Goal: Information Seeking & Learning: Learn about a topic

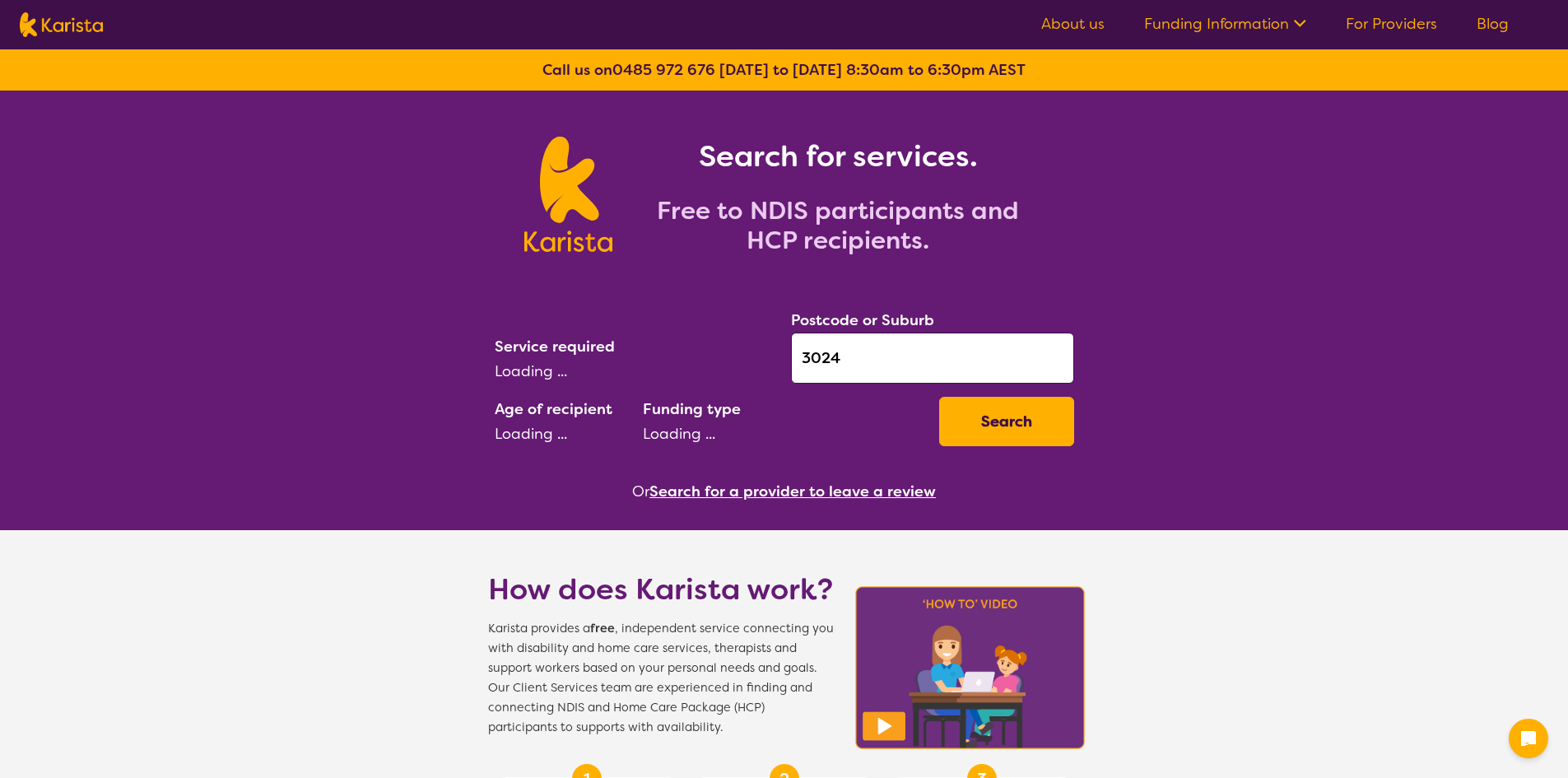
select select "[MEDICAL_DATA]"
select select "EC"
select select "NDIS"
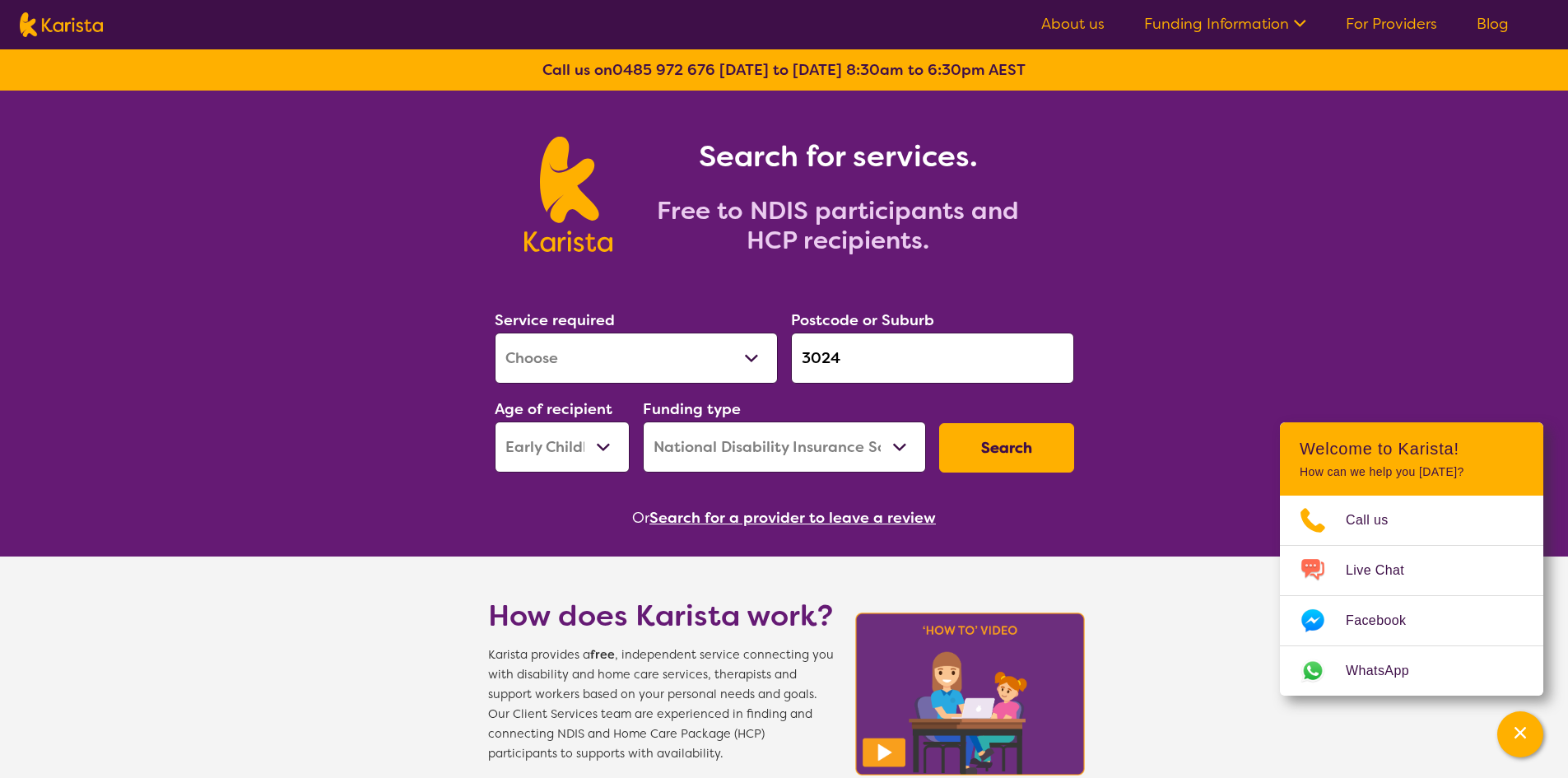
click at [878, 373] on input "3024" at bounding box center [932, 358] width 283 height 51
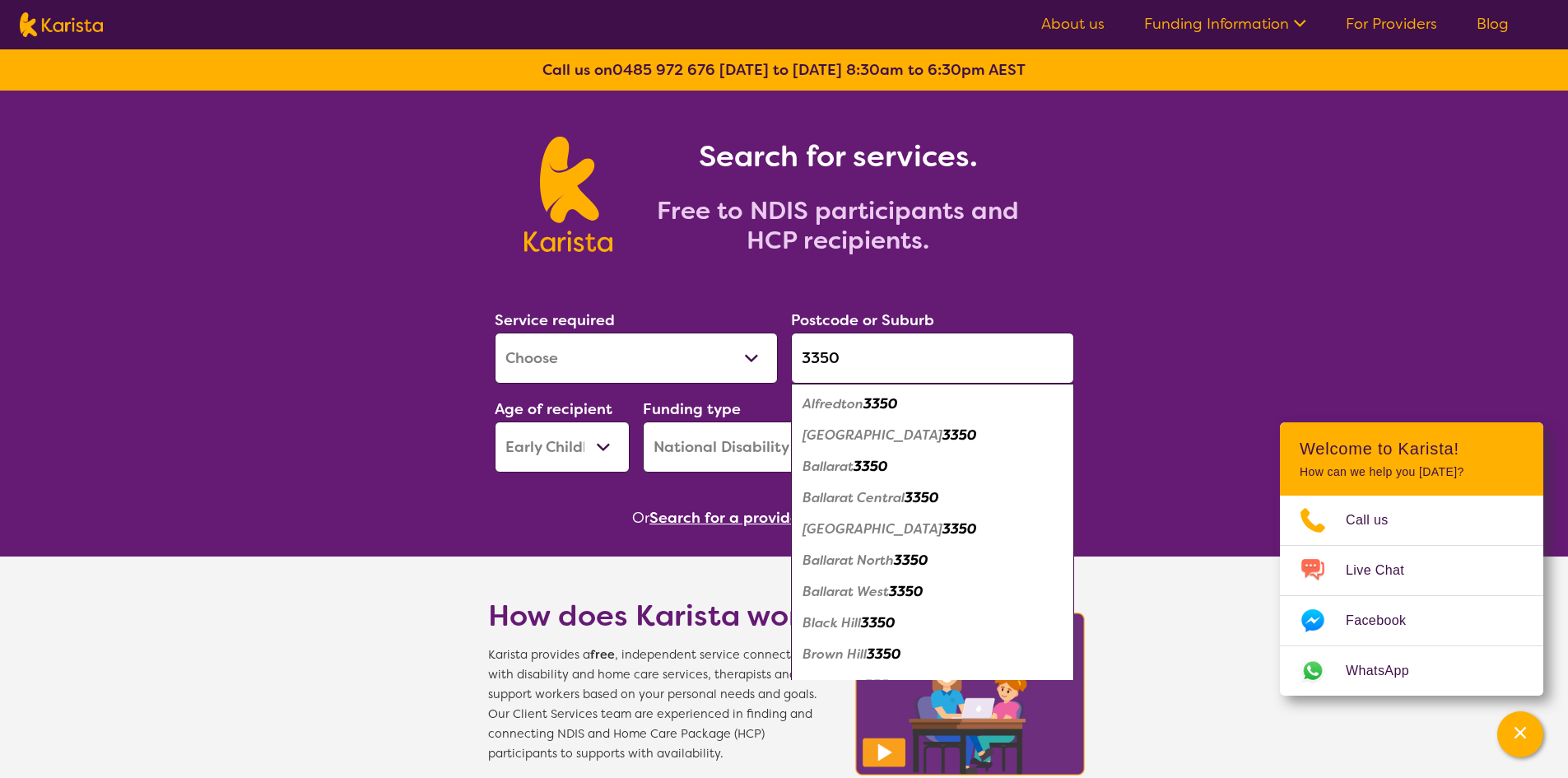
type input "3350"
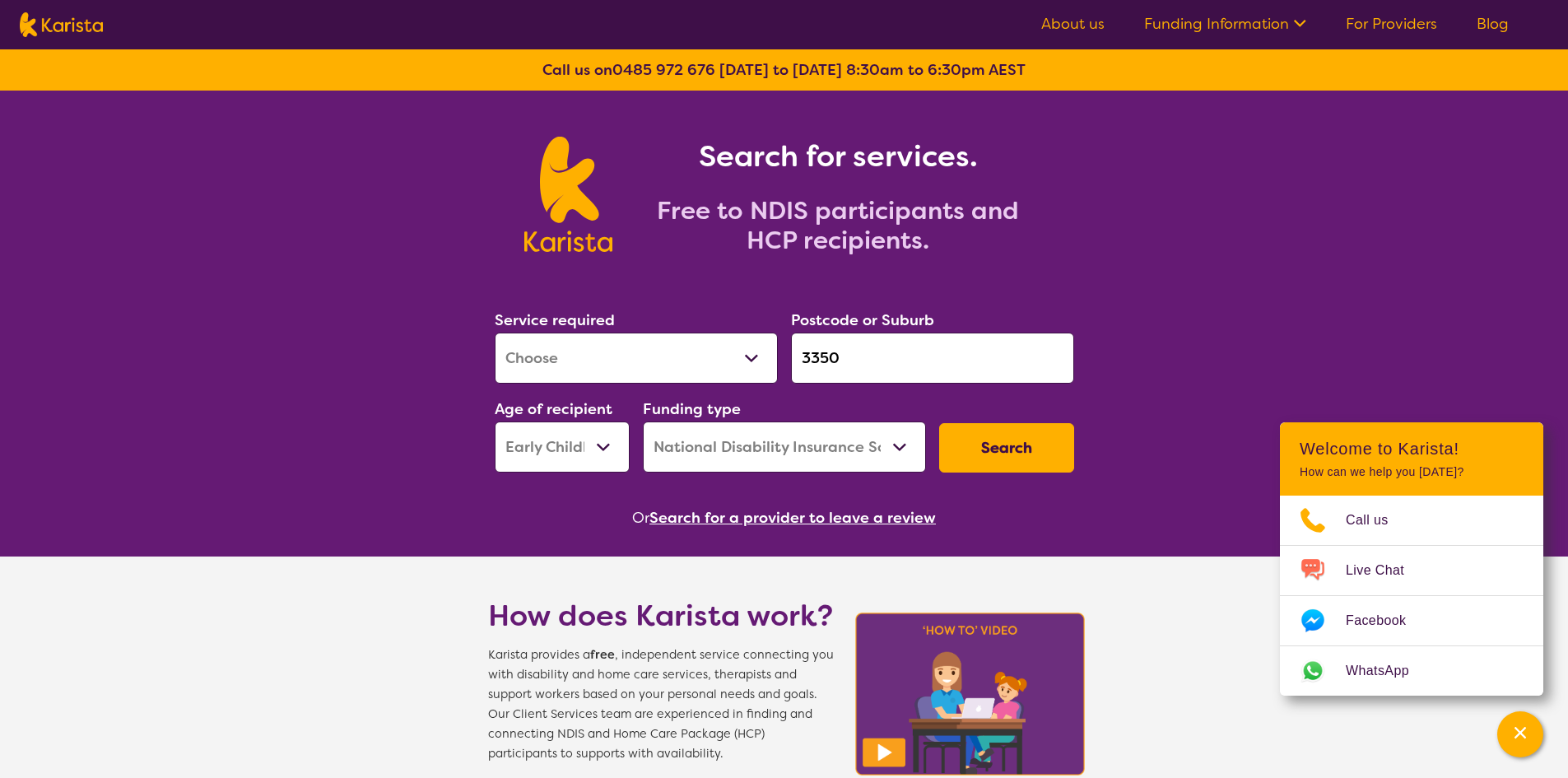
click at [865, 359] on input "3350" at bounding box center [932, 358] width 283 height 51
click at [857, 361] on input "3350" at bounding box center [932, 358] width 283 height 51
click at [588, 451] on select "Early Childhood - 0 to 9 Child - 10 to 11 Adolescent - 12 to 17 Adult - 18 to 6…" at bounding box center [562, 447] width 135 height 51
select select "AD"
click at [495, 422] on select "Early Childhood - 0 to 9 Child - 10 to 11 Adolescent - 12 to 17 Adult - 18 to 6…" at bounding box center [562, 447] width 135 height 51
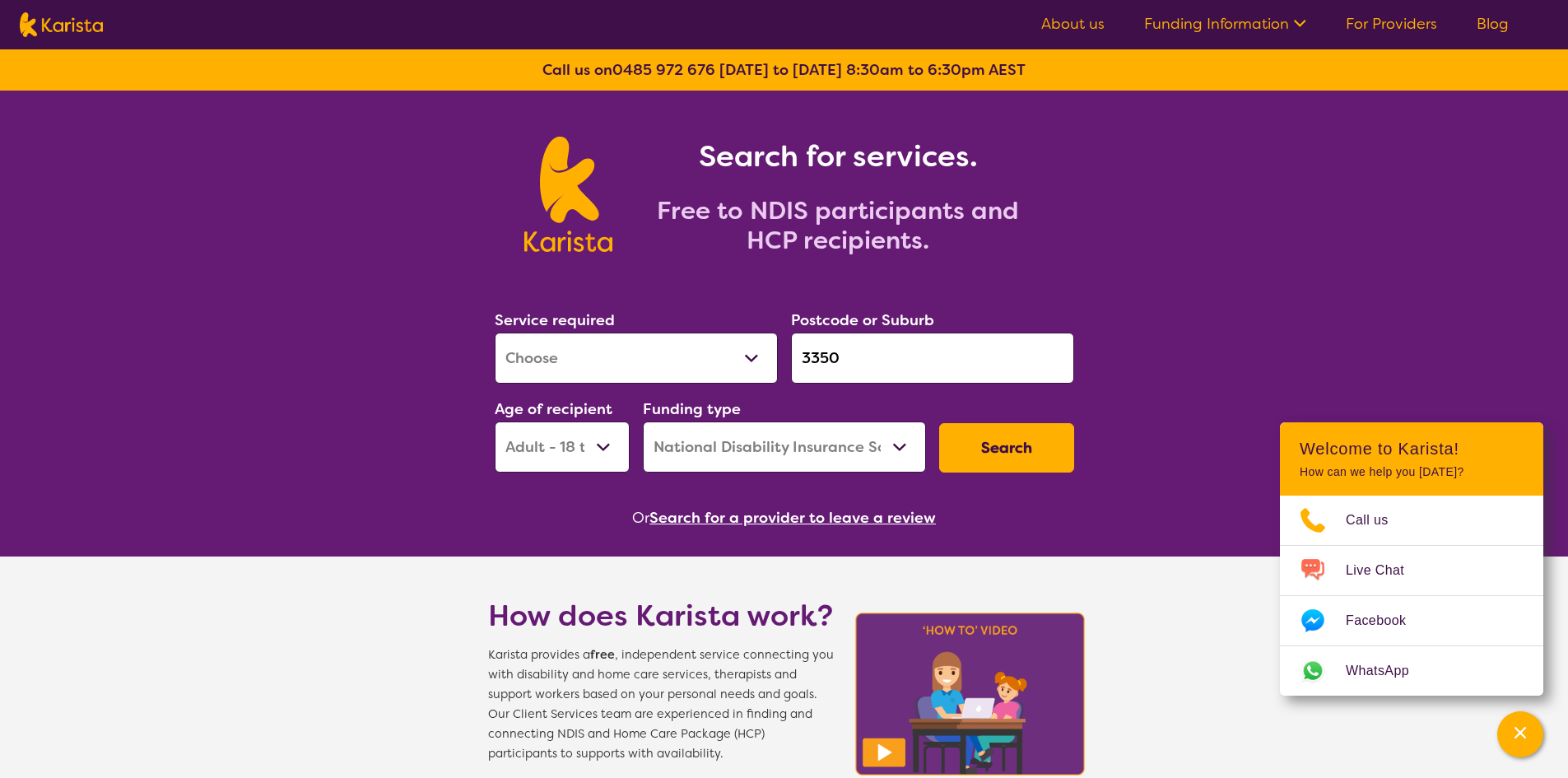
drag, startPoint x: 654, startPoint y: 355, endPoint x: 703, endPoint y: 406, distance: 70.7
click at [654, 355] on select "Allied Health Assistant Assessment ([MEDICAL_DATA] or [MEDICAL_DATA]) Behaviour…" at bounding box center [637, 358] width 283 height 51
select select "Physiotherapy"
click at [495, 333] on select "Allied Health Assistant Assessment ([MEDICAL_DATA] or [MEDICAL_DATA]) Behaviour…" at bounding box center [637, 358] width 283 height 51
click at [985, 457] on button "Search" at bounding box center [1007, 448] width 135 height 50
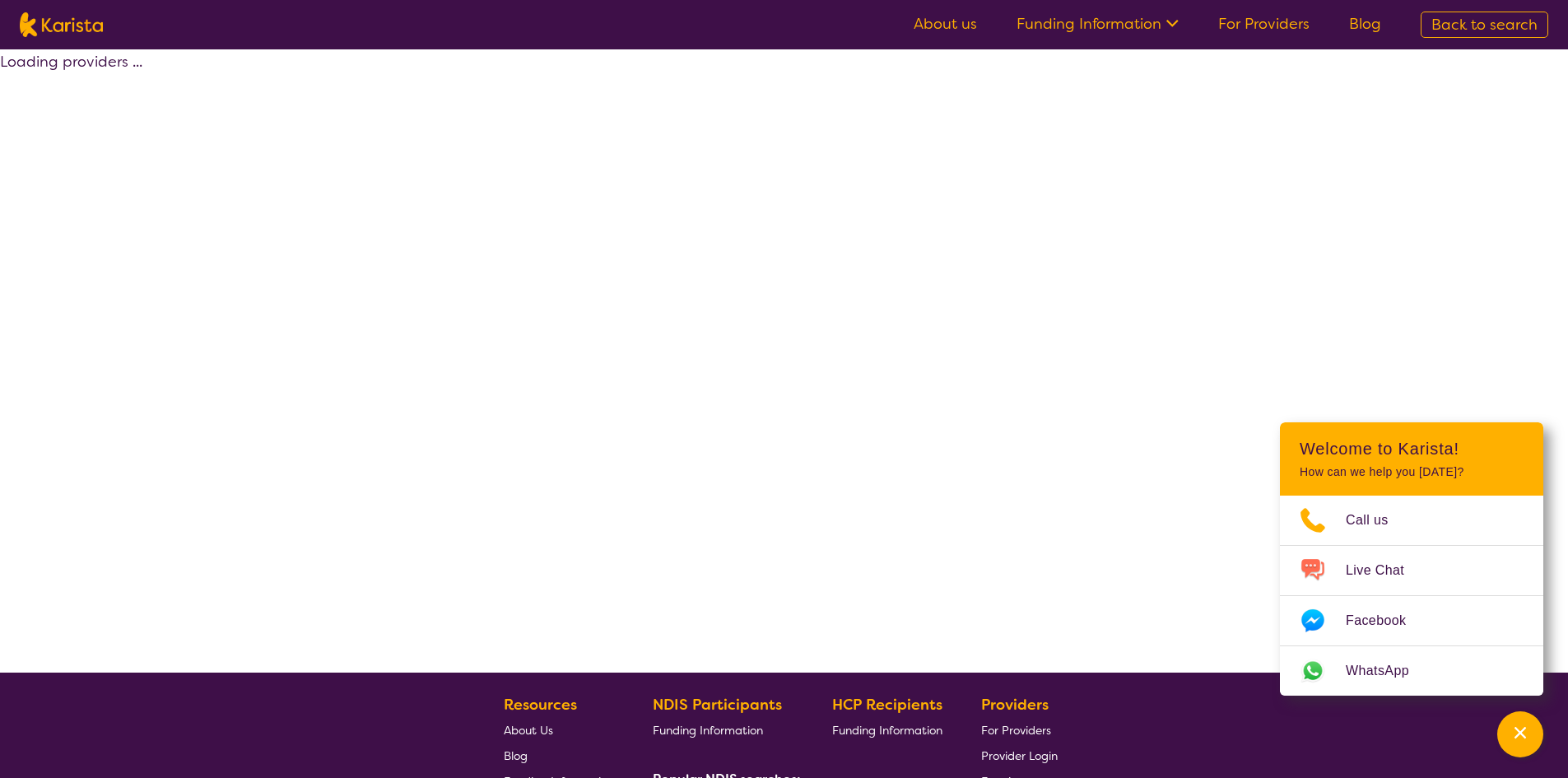
select select "by_score"
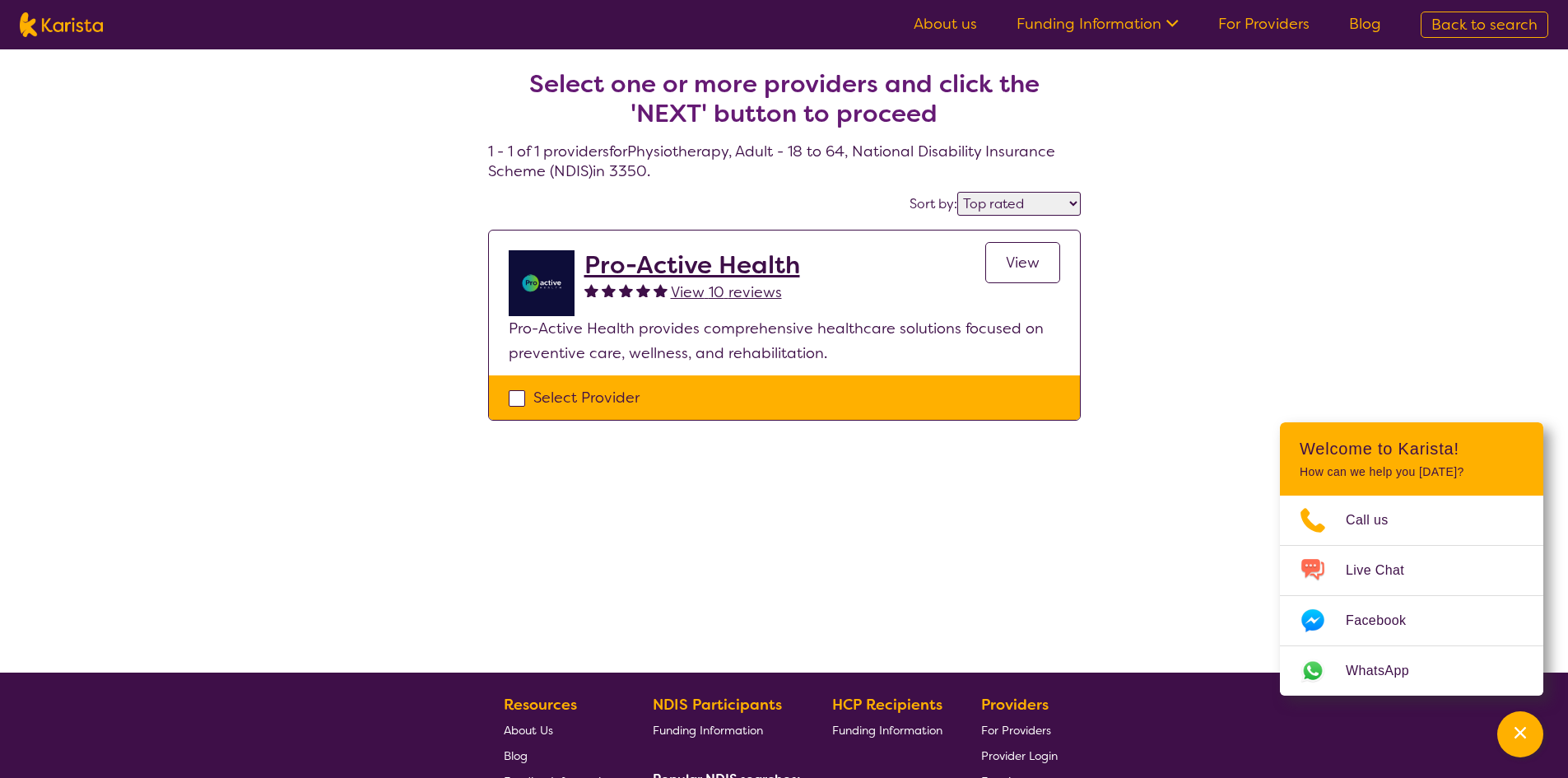
select select "Physiotherapy"
select select "AD"
select select "NDIS"
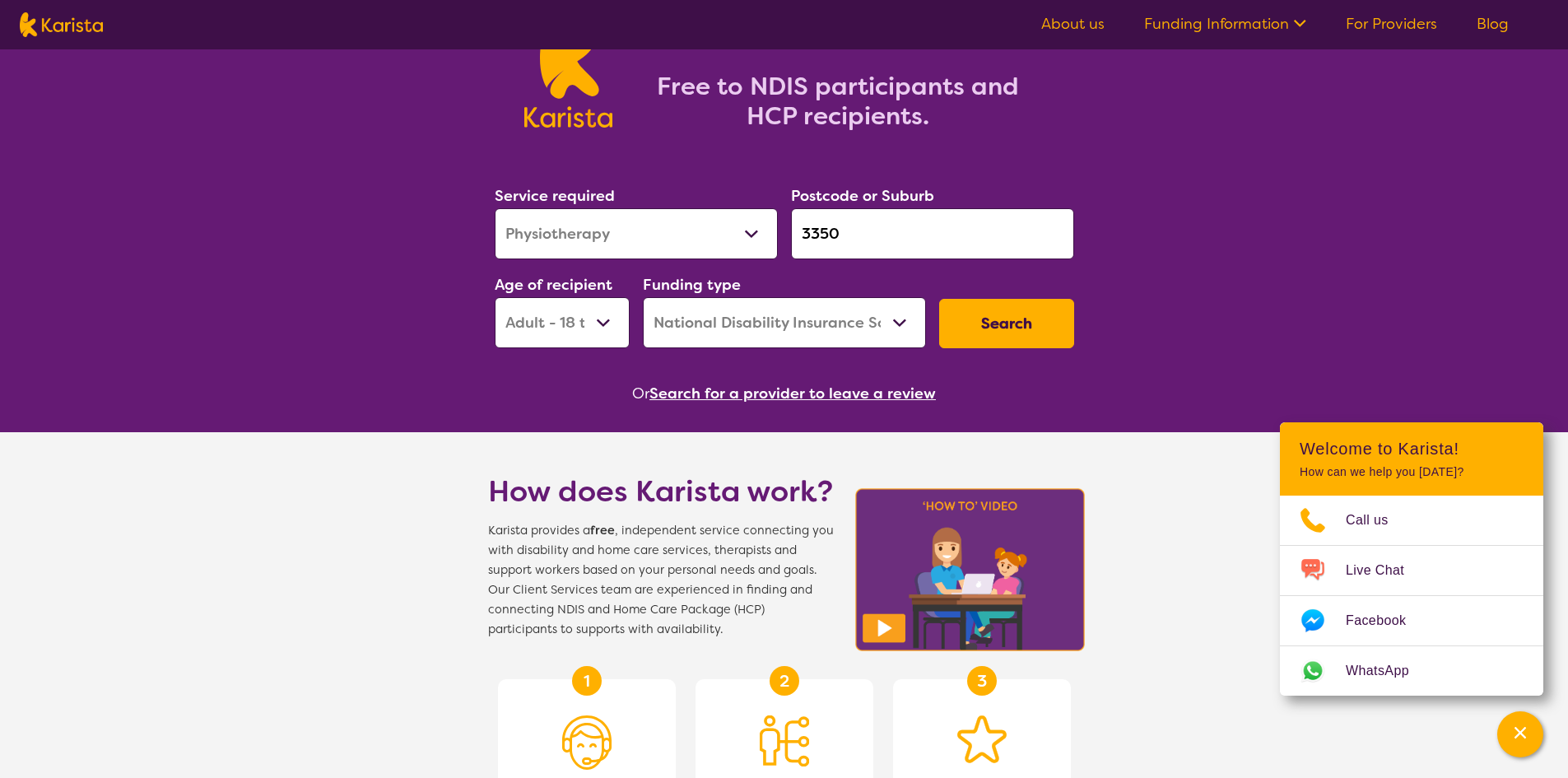
scroll to position [247, 0]
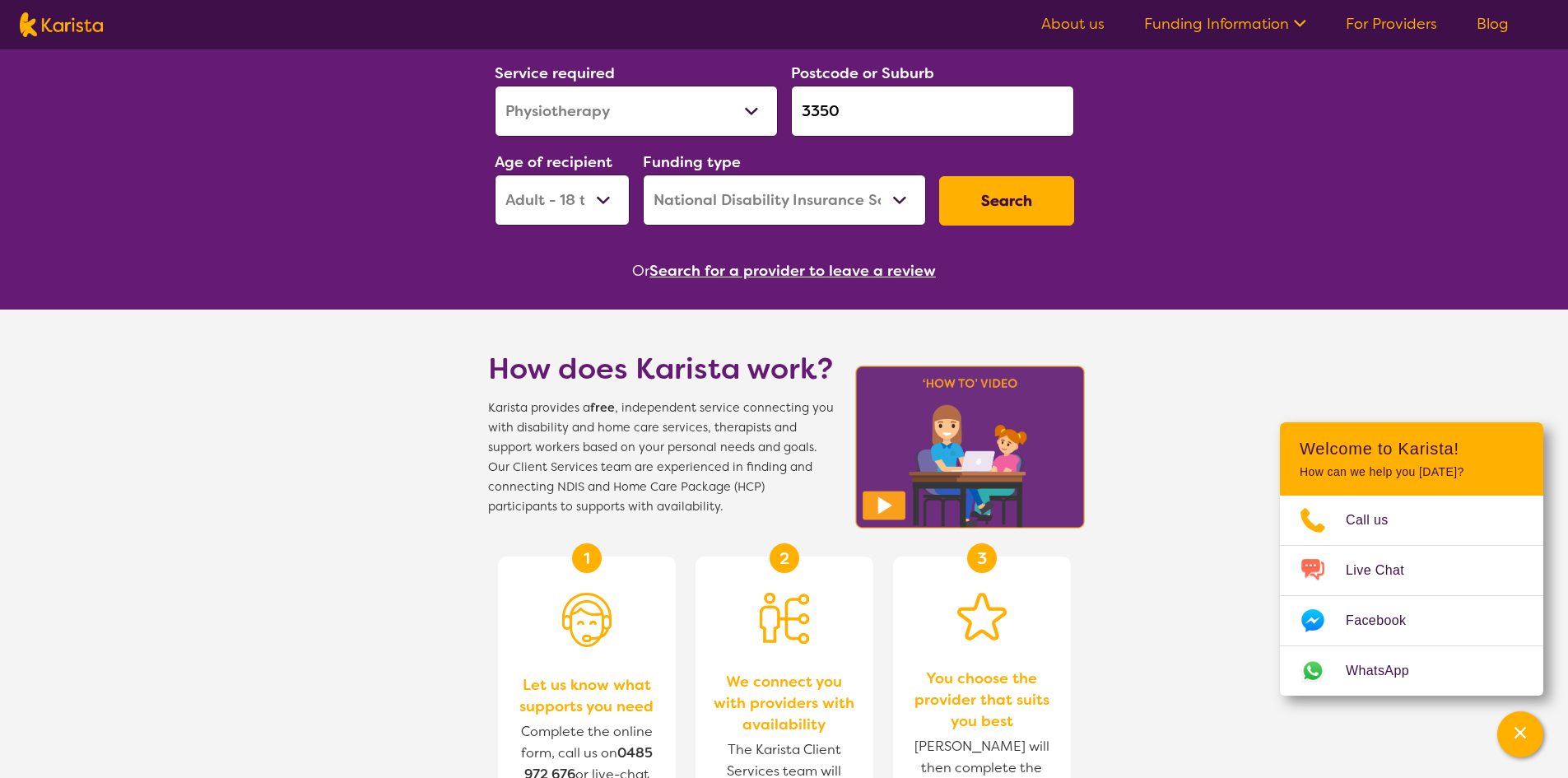
click at [1004, 209] on button "Search" at bounding box center [1007, 201] width 135 height 50
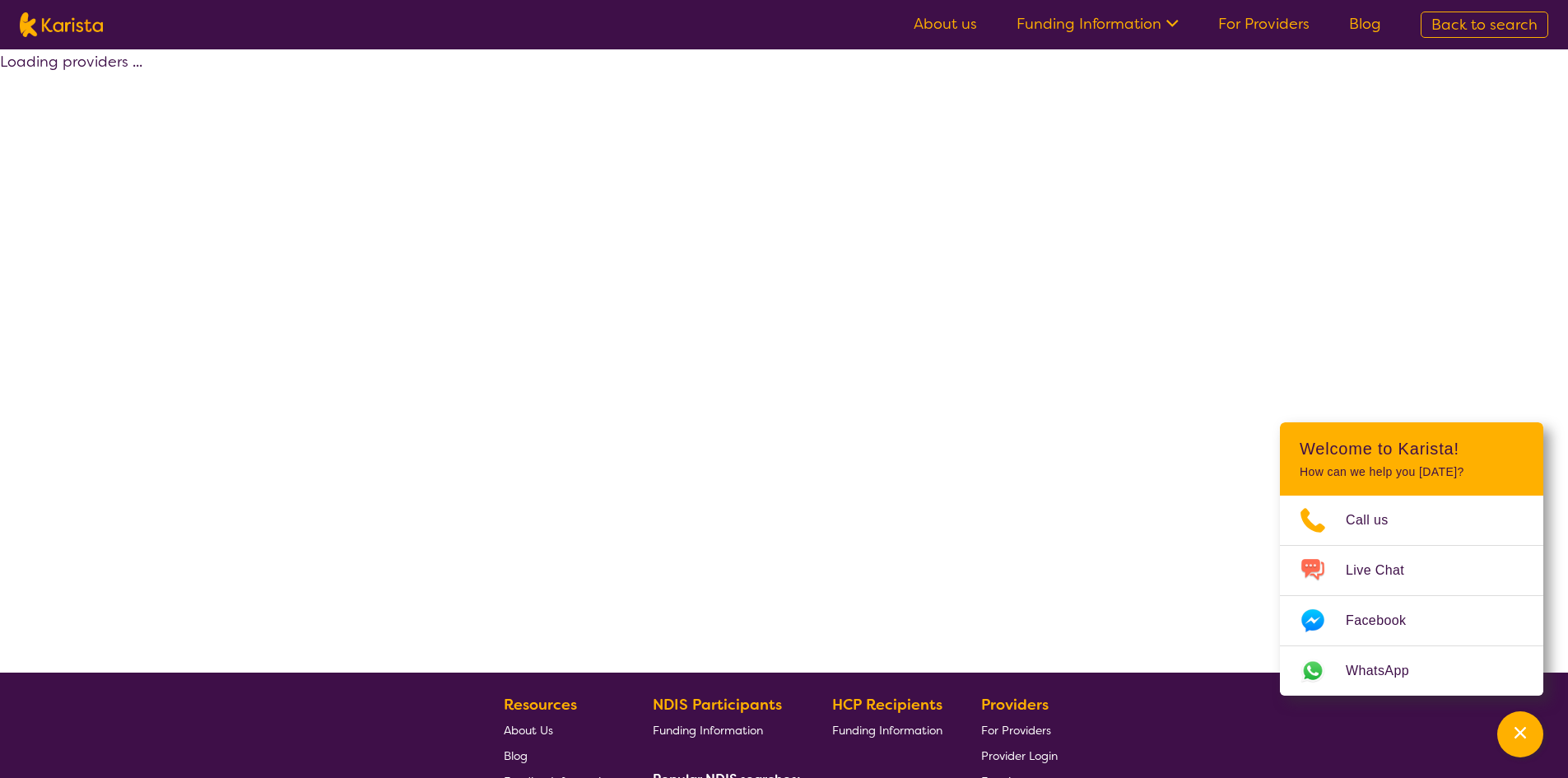
select select "by_score"
